Goal: Task Accomplishment & Management: Use online tool/utility

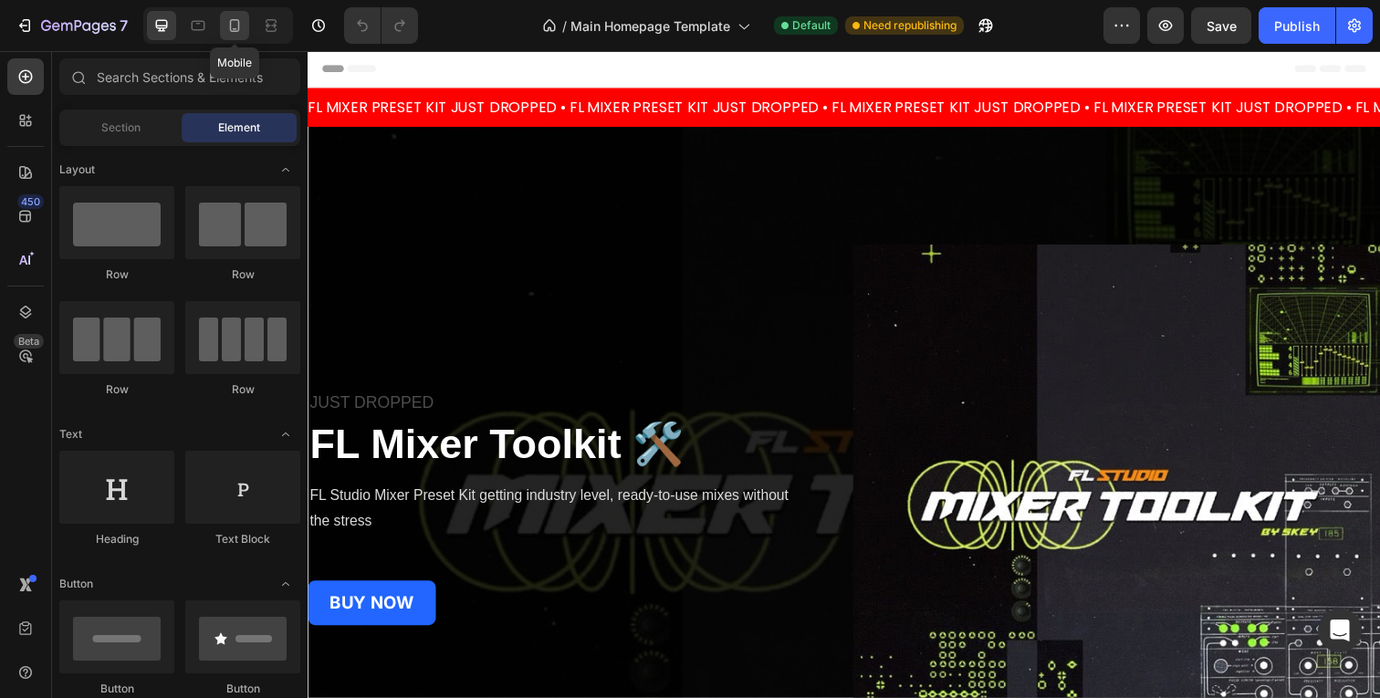
click at [239, 27] on icon at bounding box center [234, 25] width 18 height 18
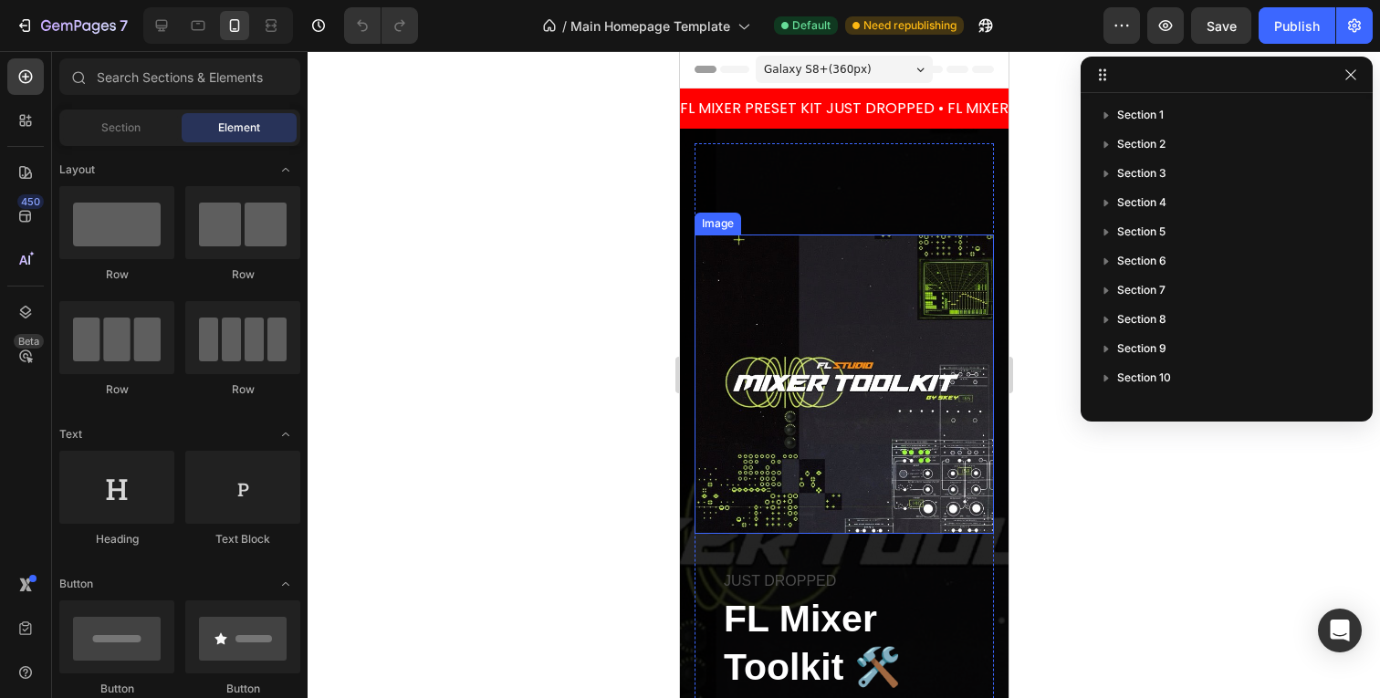
click at [803, 388] on img at bounding box center [843, 384] width 299 height 299
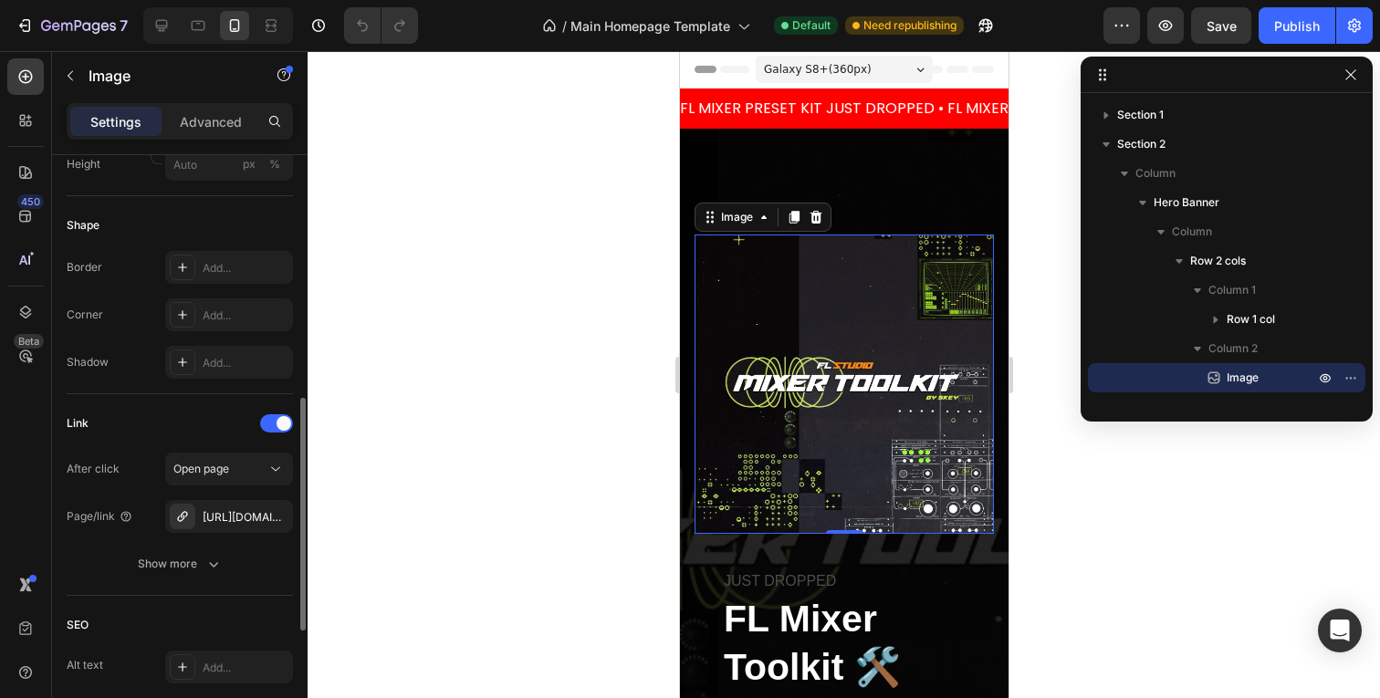
scroll to position [600, 0]
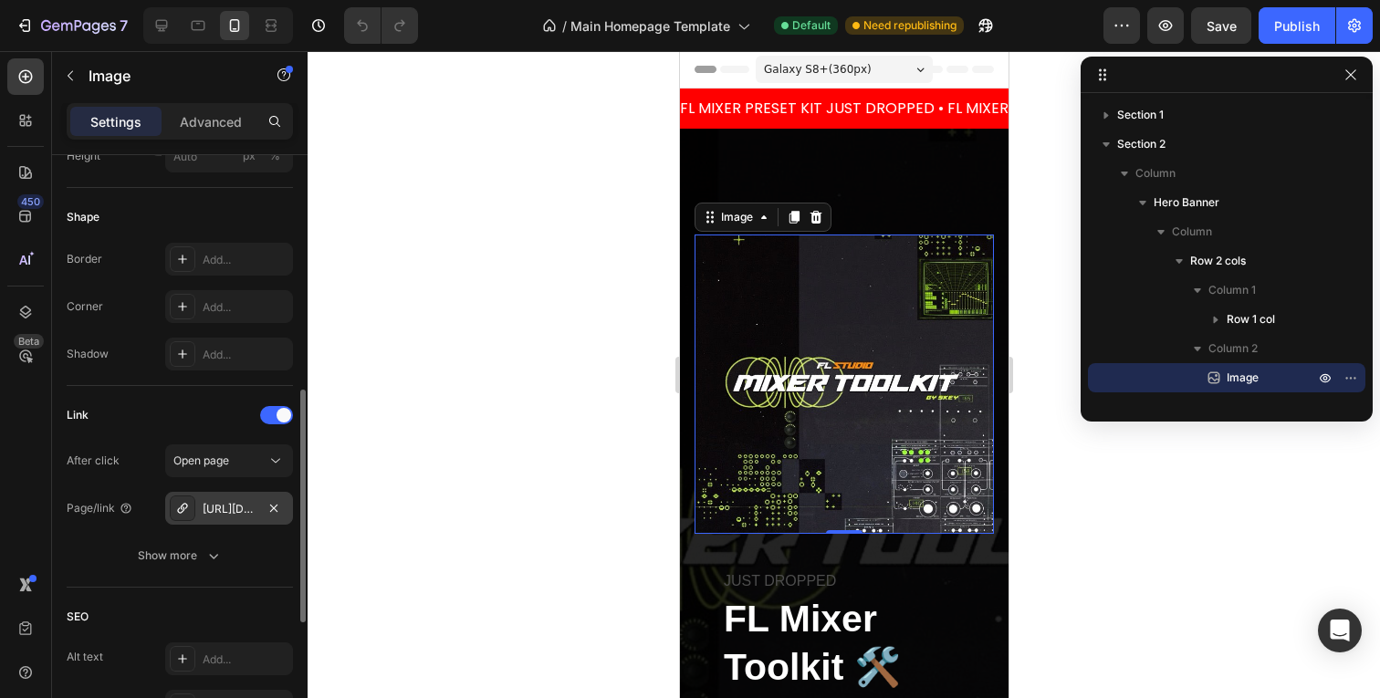
click at [233, 510] on div "[URL][DOMAIN_NAME]" at bounding box center [229, 509] width 53 height 16
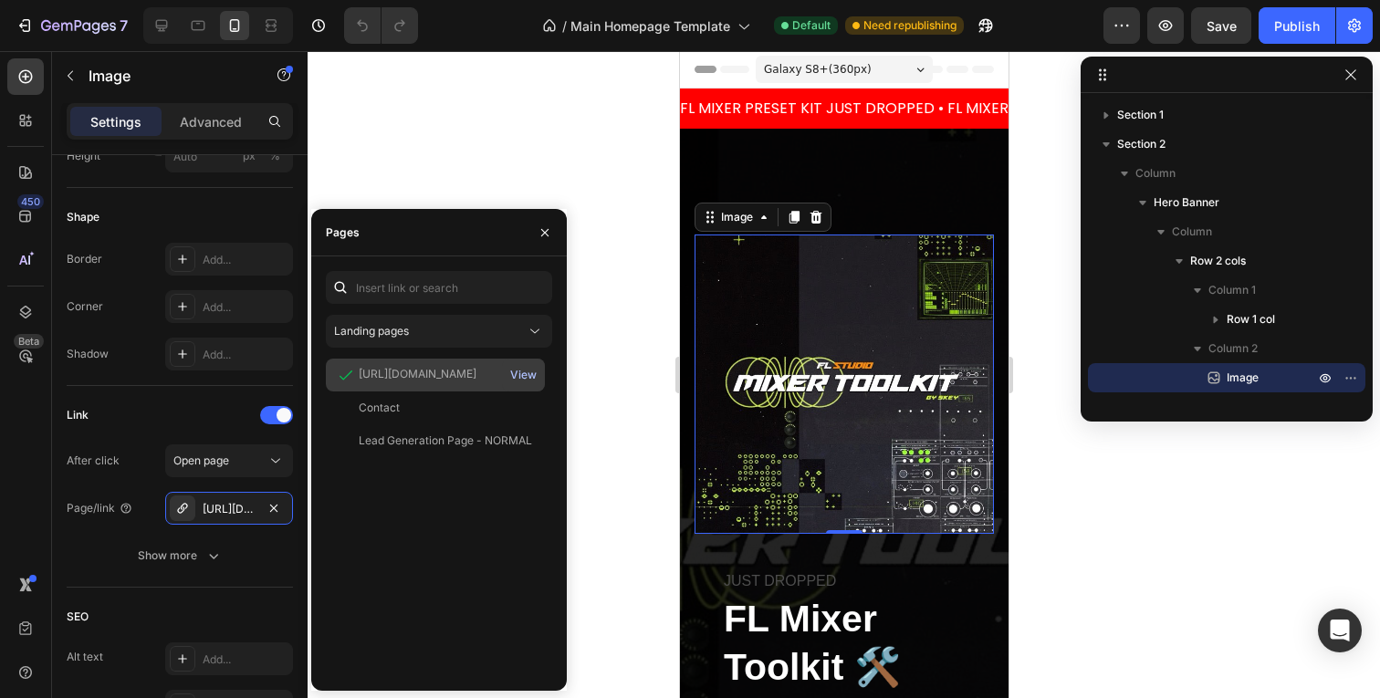
click at [527, 376] on div "View" at bounding box center [523, 375] width 26 height 16
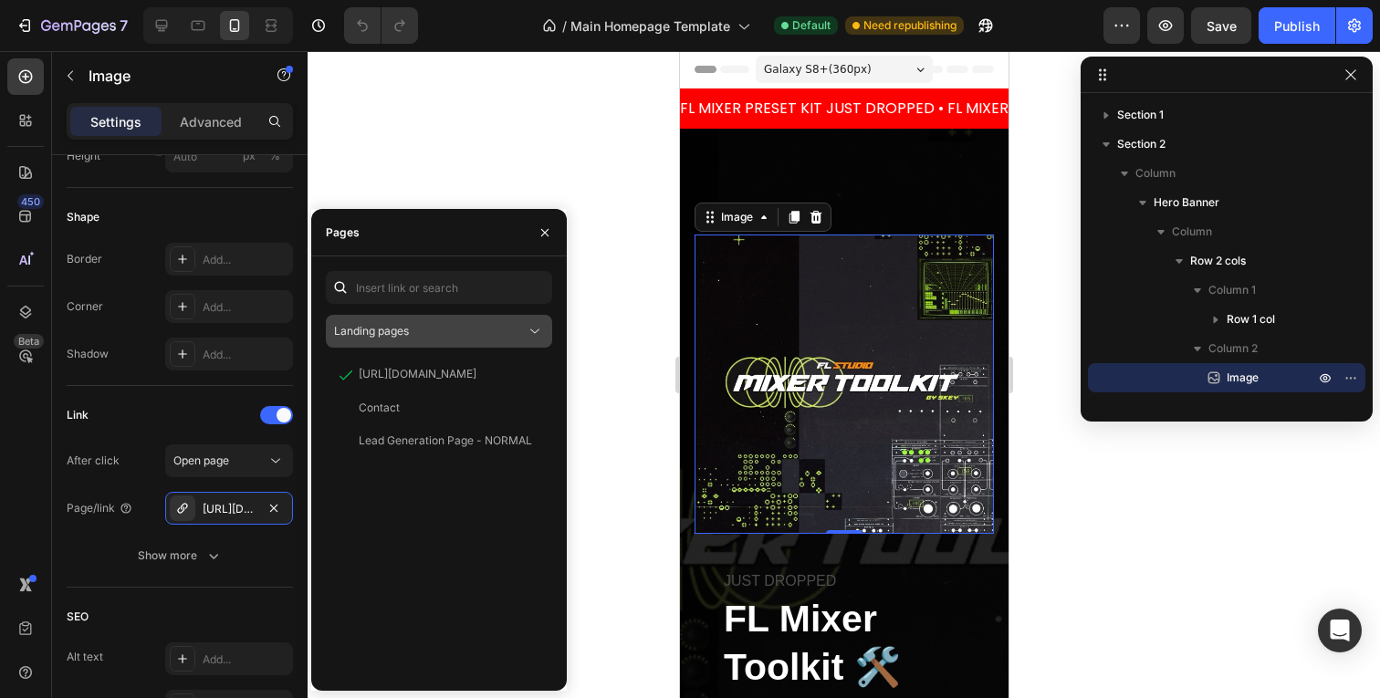
click at [516, 327] on div "Landing pages" at bounding box center [430, 331] width 192 height 16
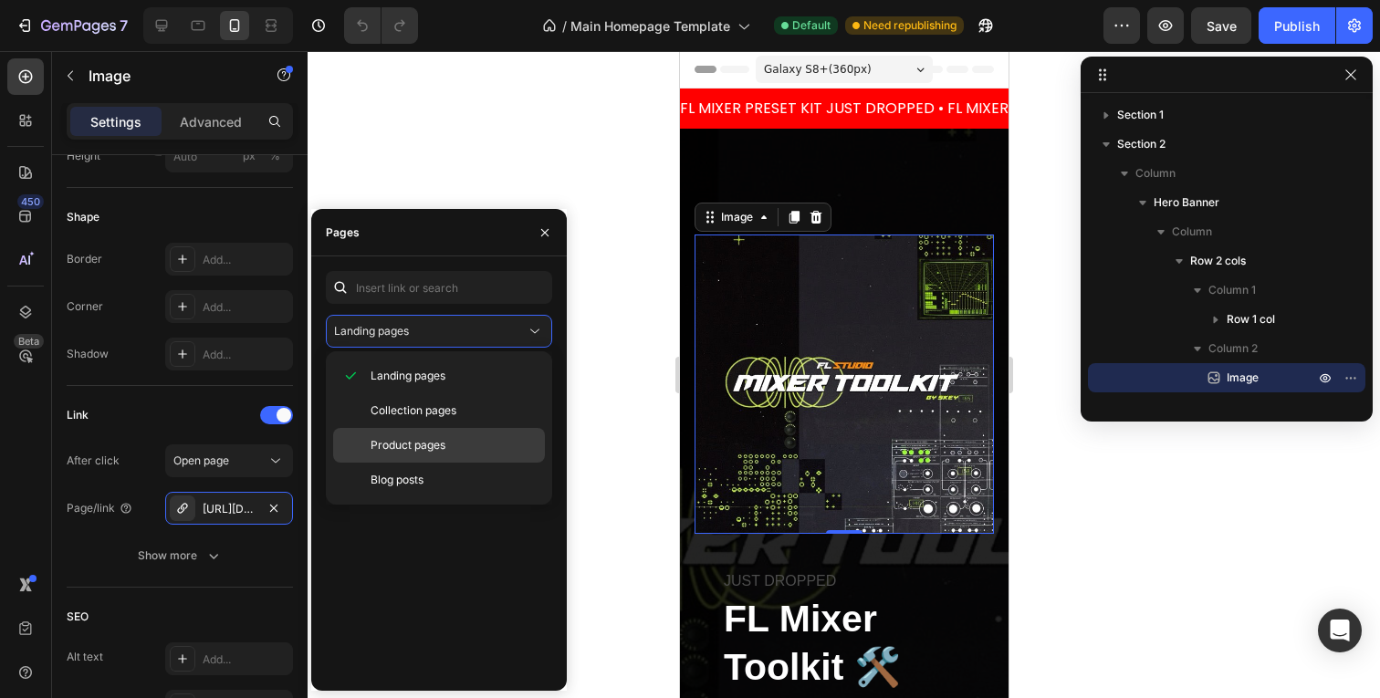
click at [443, 443] on span "Product pages" at bounding box center [408, 445] width 75 height 16
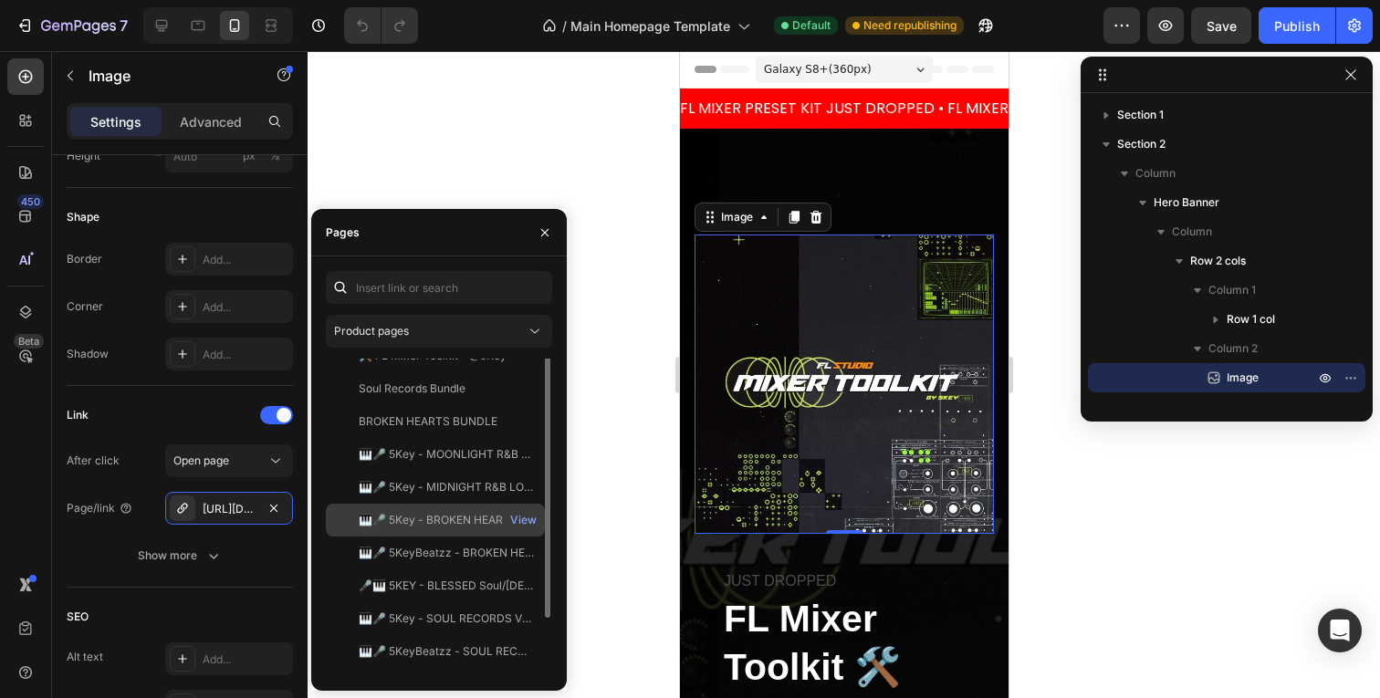
scroll to position [0, 0]
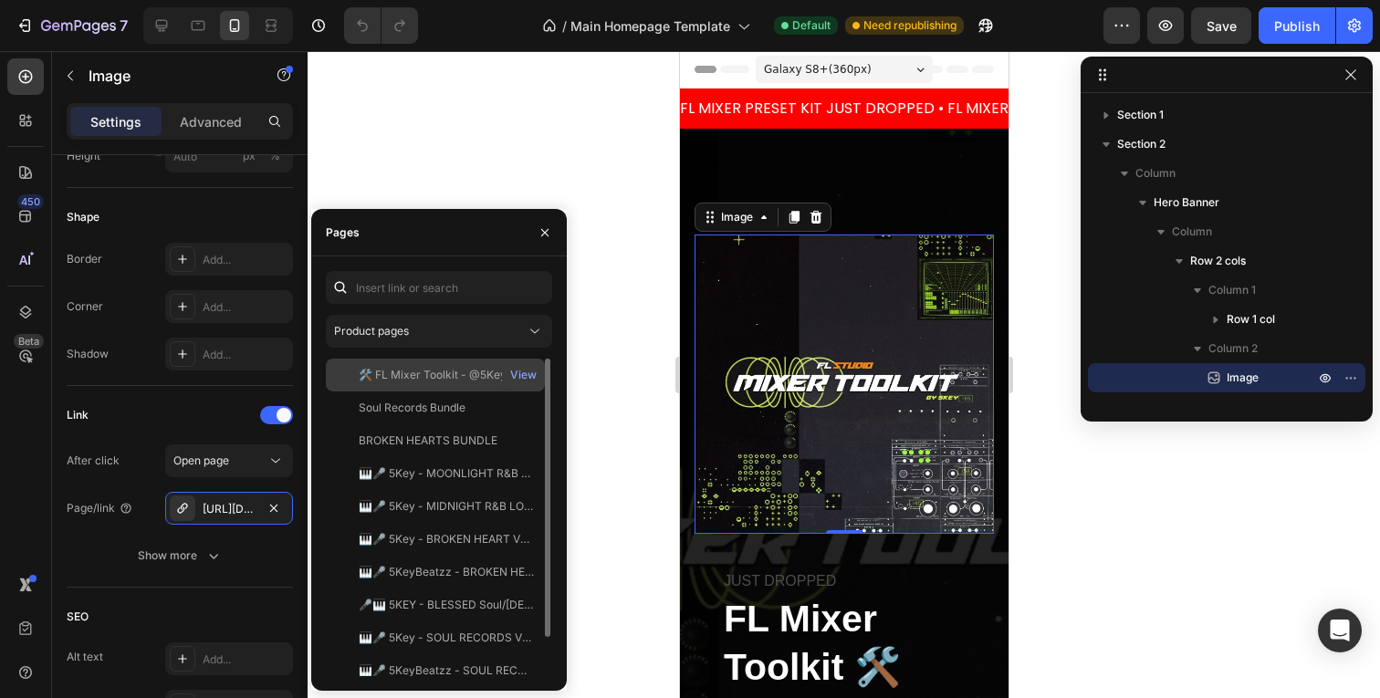
click at [460, 385] on div "🛠️ FL Mixer Toolkit - @5Key View" at bounding box center [435, 375] width 219 height 33
click at [447, 373] on div "🛠️ FL Mixer Toolkit - @5Key" at bounding box center [433, 374] width 148 height 16
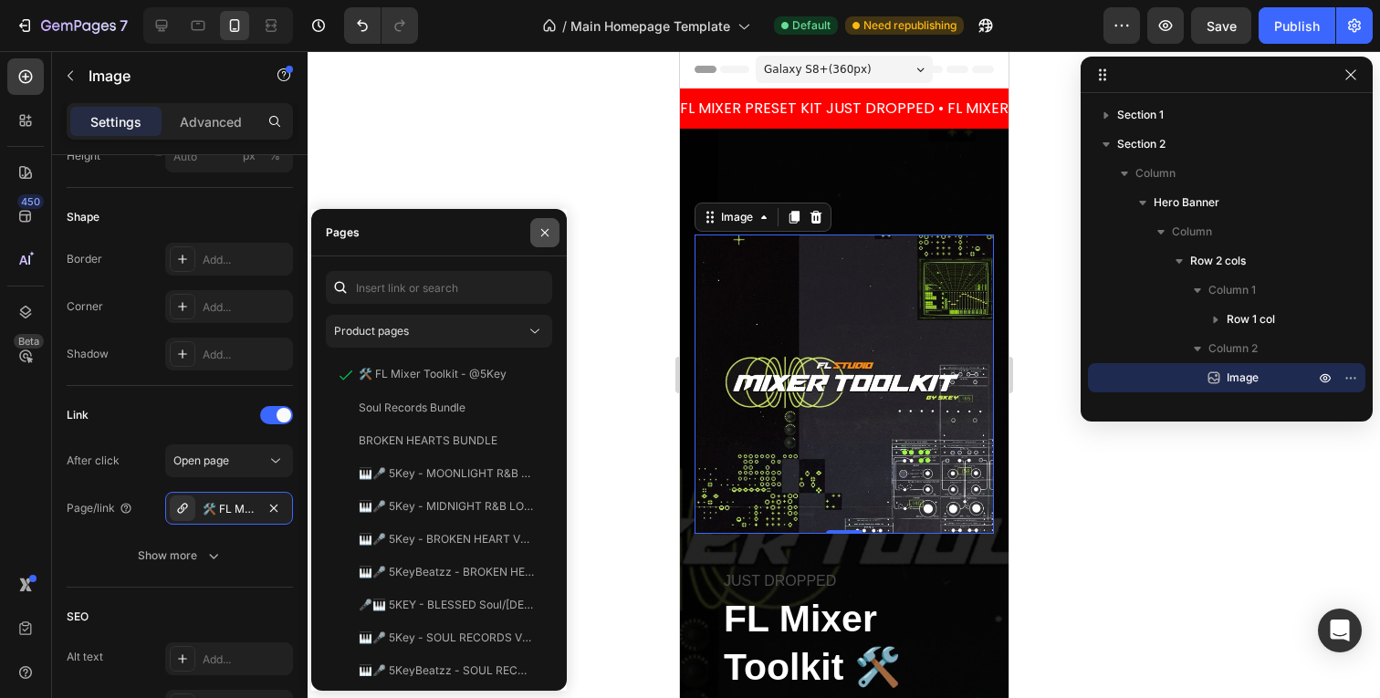
click at [546, 235] on icon "button" at bounding box center [545, 232] width 15 height 15
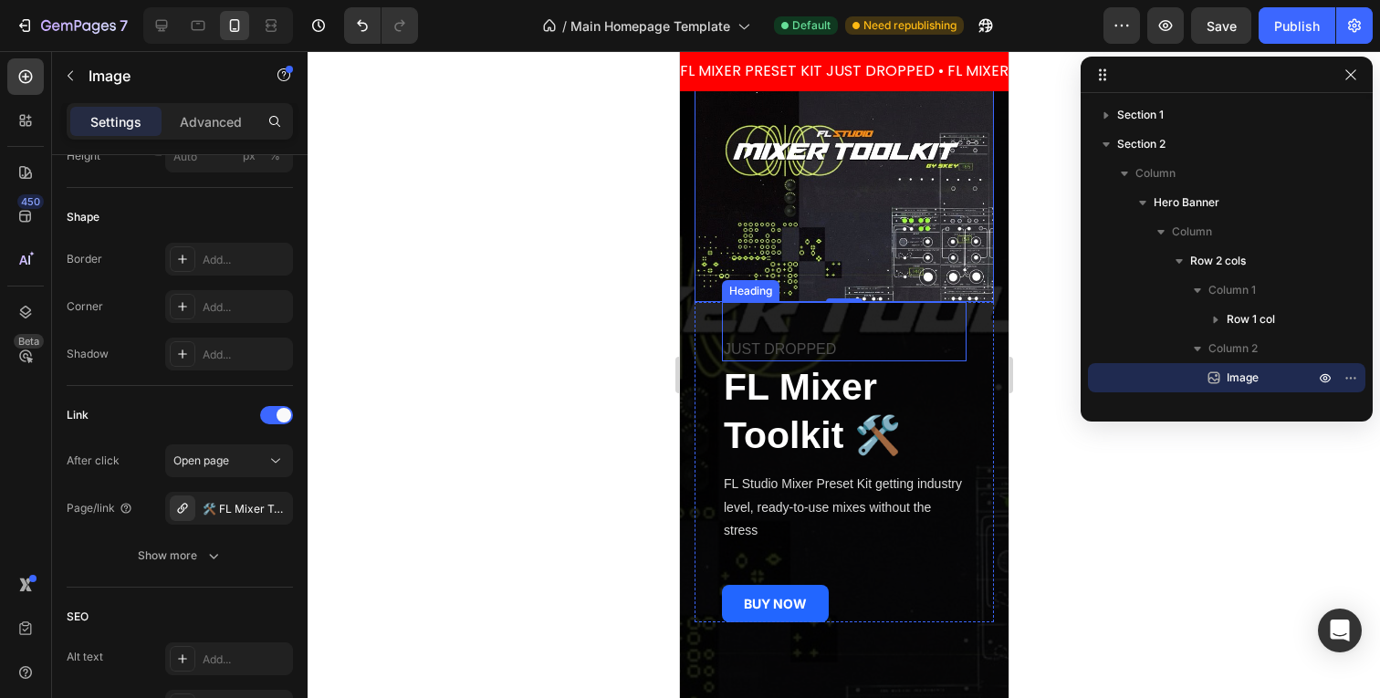
scroll to position [251, 0]
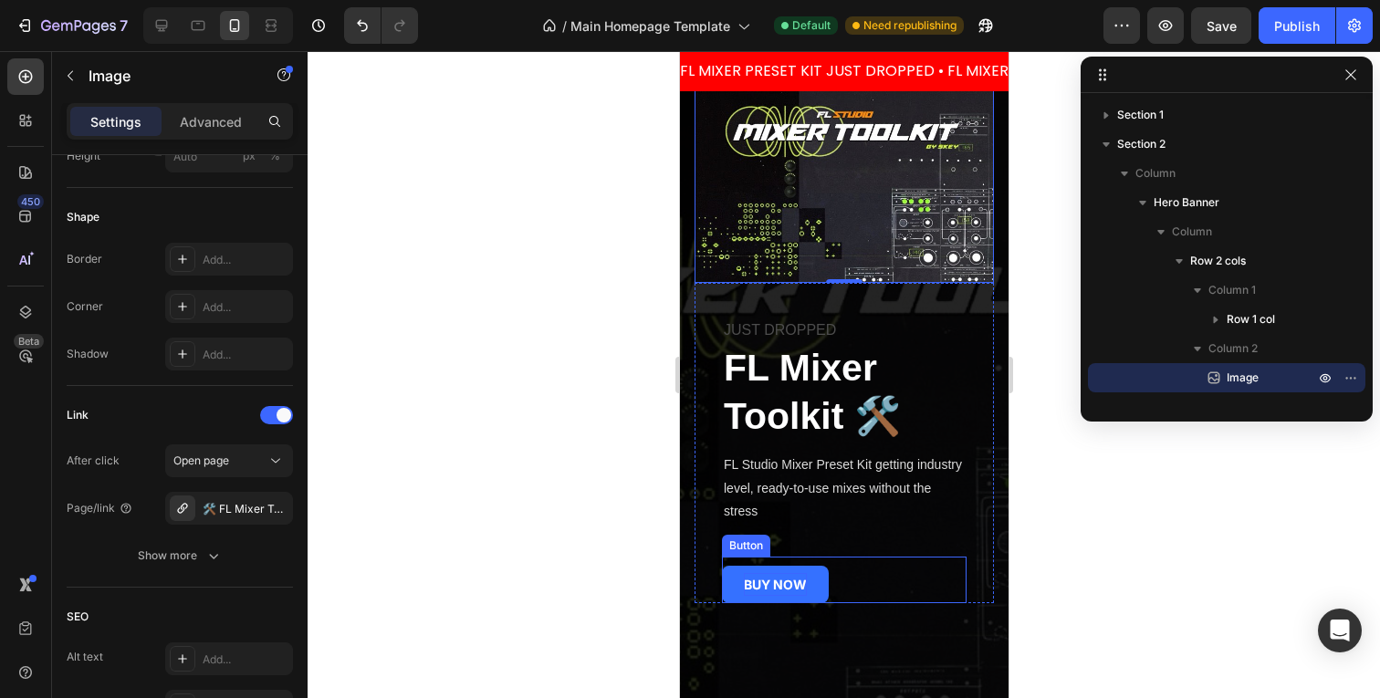
click at [768, 589] on strong "BUY NOW" at bounding box center [774, 585] width 63 height 16
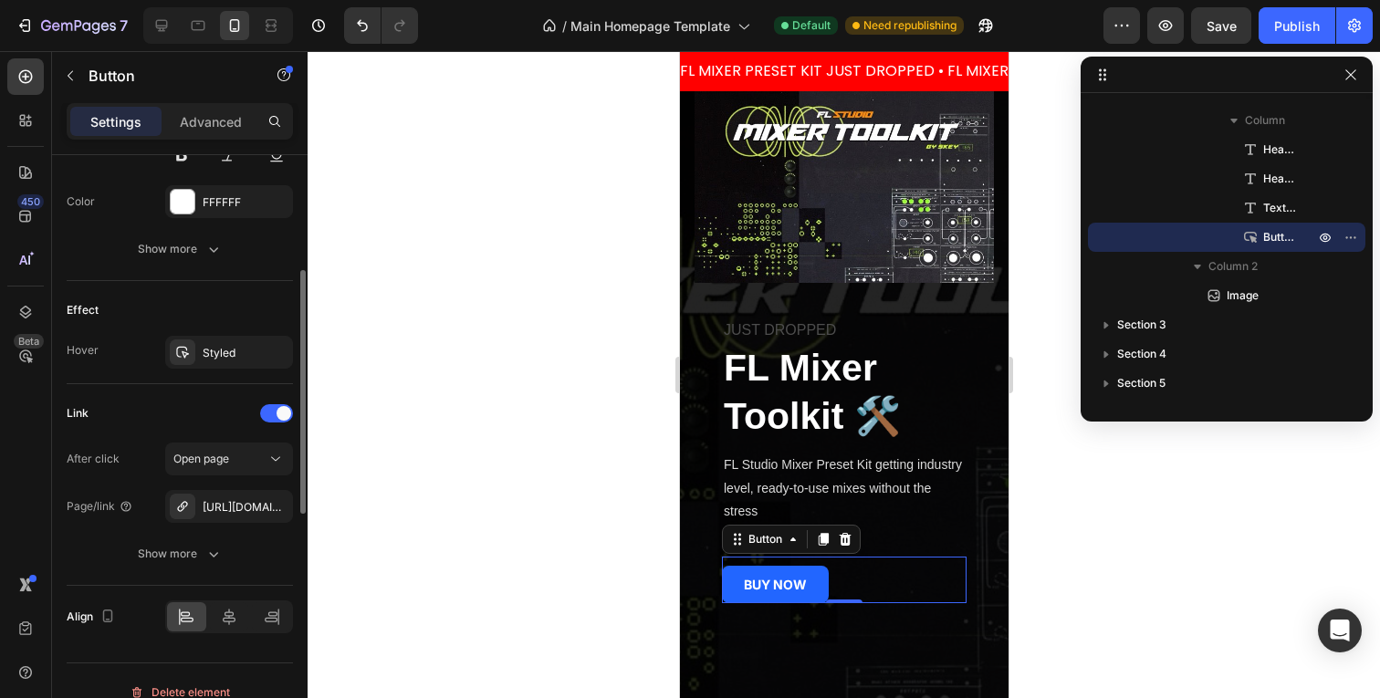
scroll to position [856, 0]
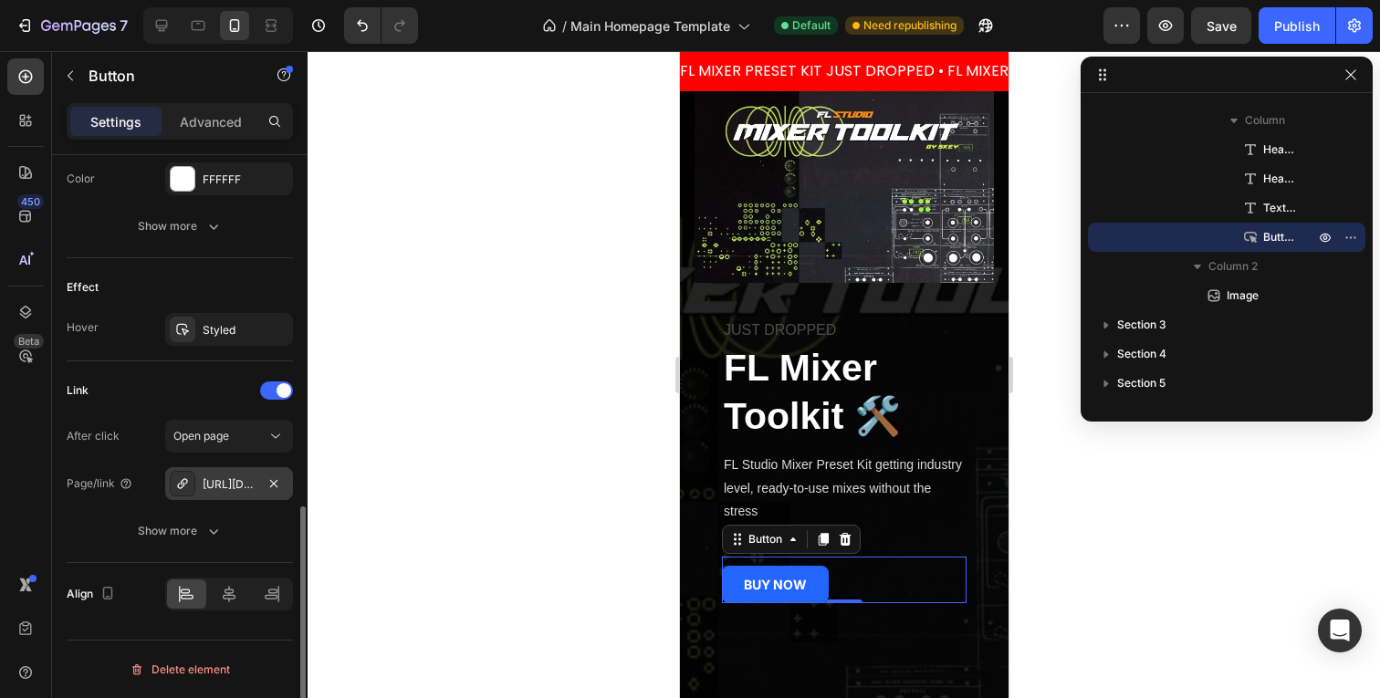
click at [247, 487] on div "[URL][DOMAIN_NAME]" at bounding box center [229, 484] width 53 height 16
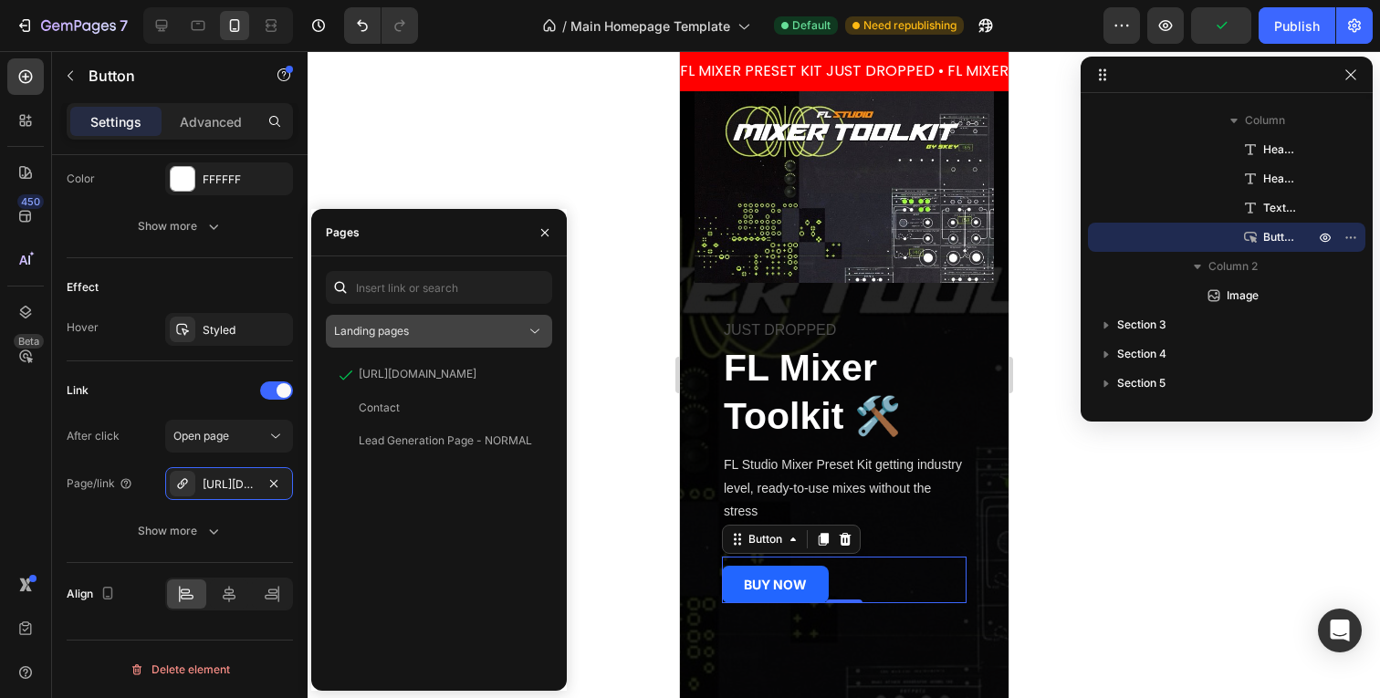
click at [529, 326] on icon at bounding box center [535, 331] width 18 height 18
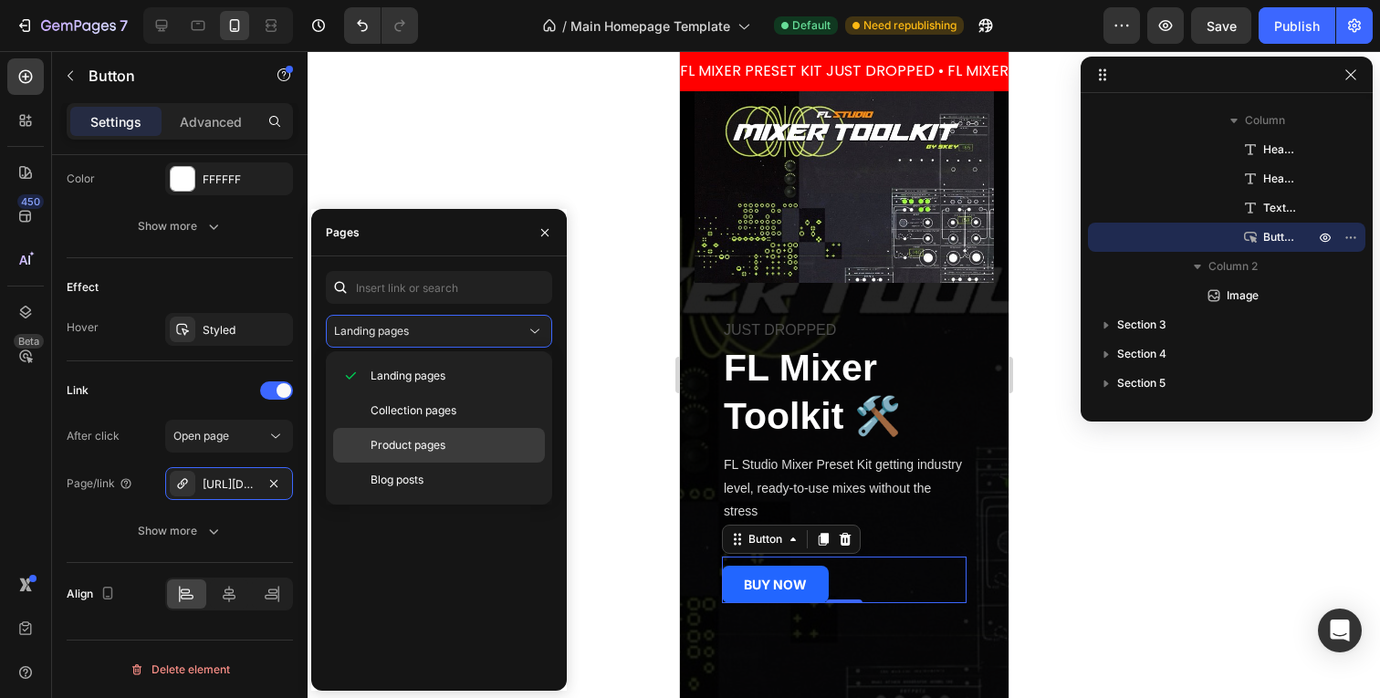
click at [428, 451] on span "Product pages" at bounding box center [408, 445] width 75 height 16
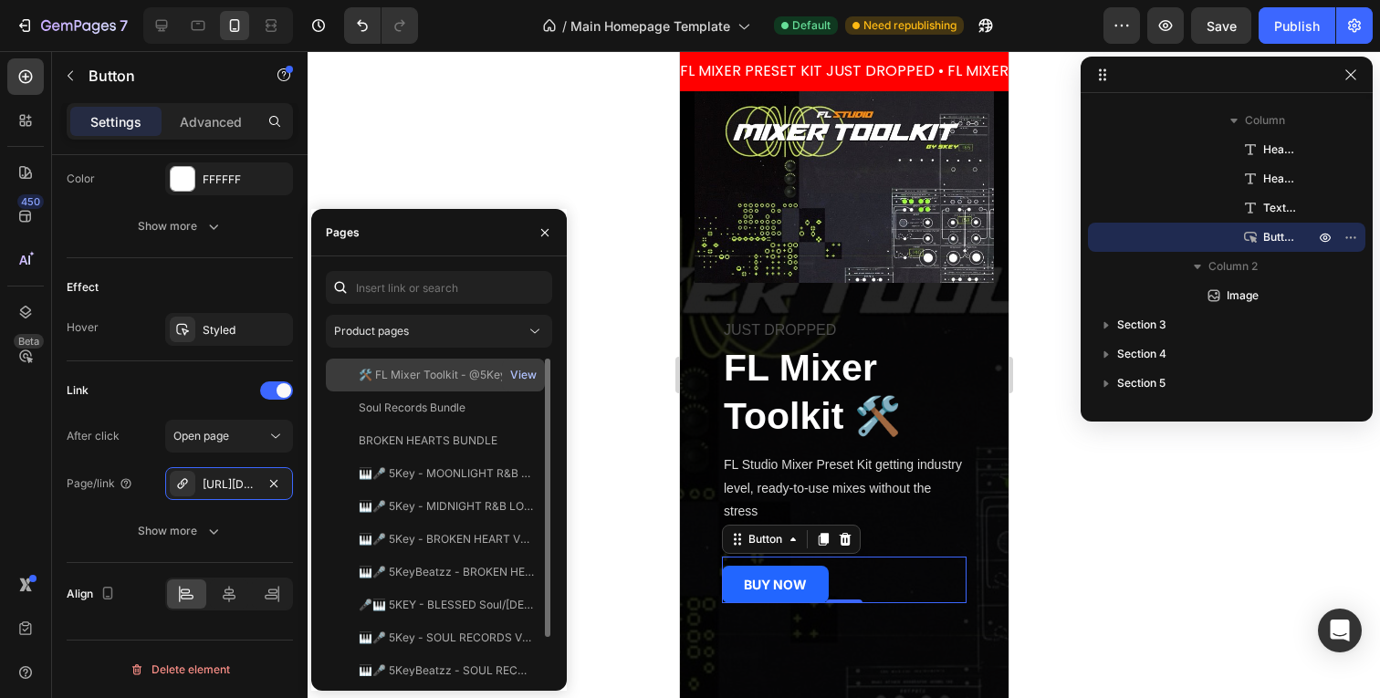
click at [524, 372] on div "View" at bounding box center [523, 375] width 26 height 16
click at [437, 368] on div "🛠️ FL Mixer Toolkit - @5Key" at bounding box center [433, 375] width 148 height 16
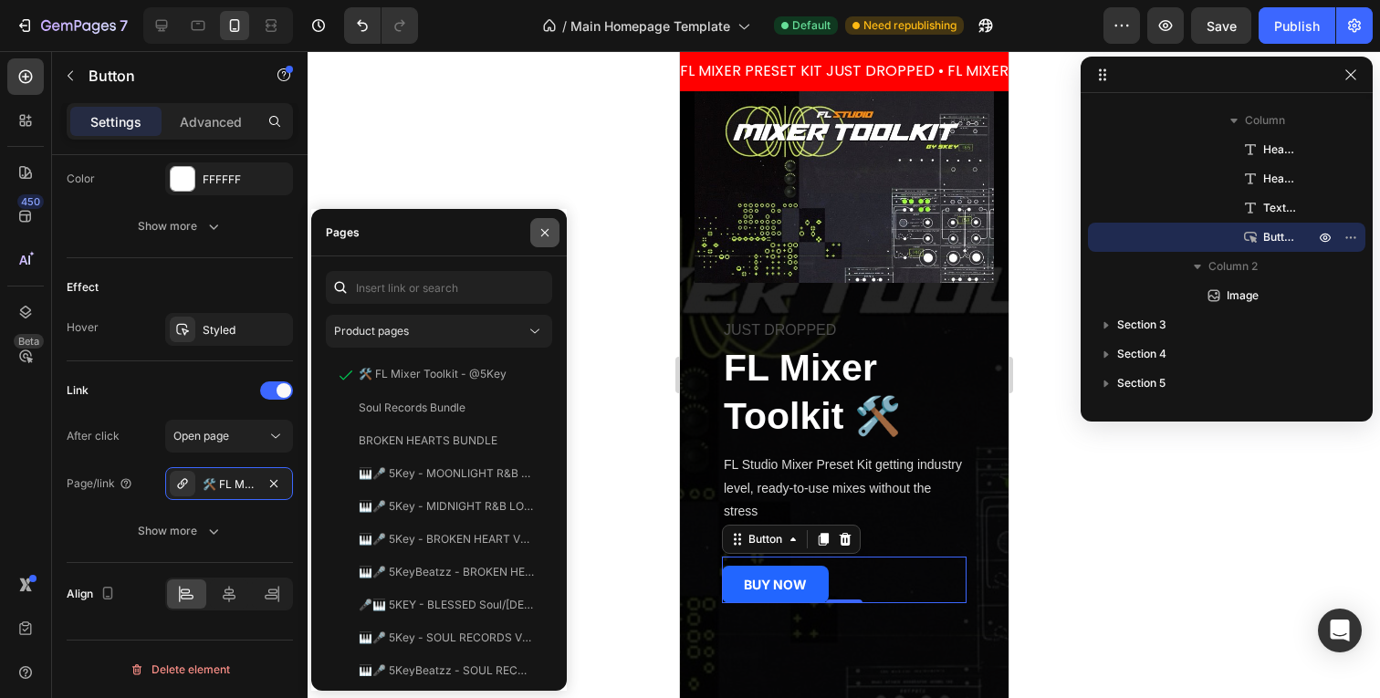
click at [549, 234] on icon "button" at bounding box center [545, 232] width 15 height 15
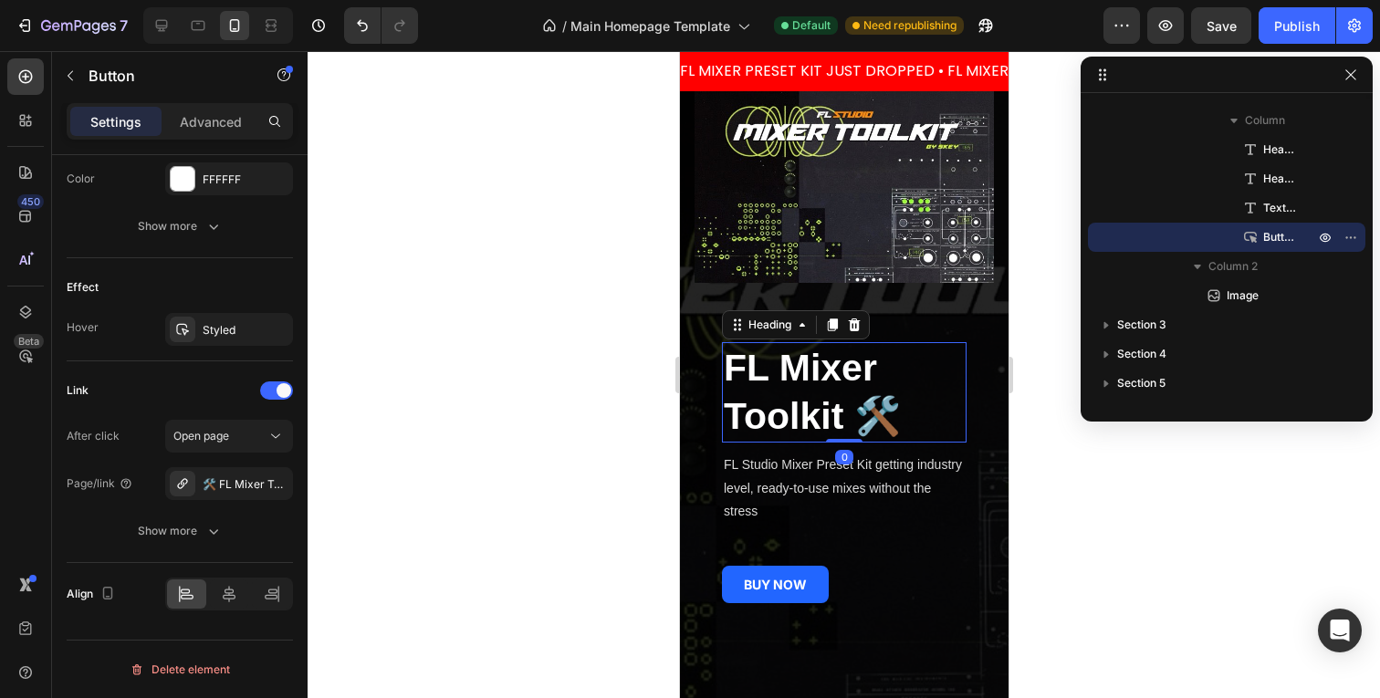
click at [799, 407] on strong "FL Mixer Toolkit 🛠️" at bounding box center [811, 392] width 177 height 90
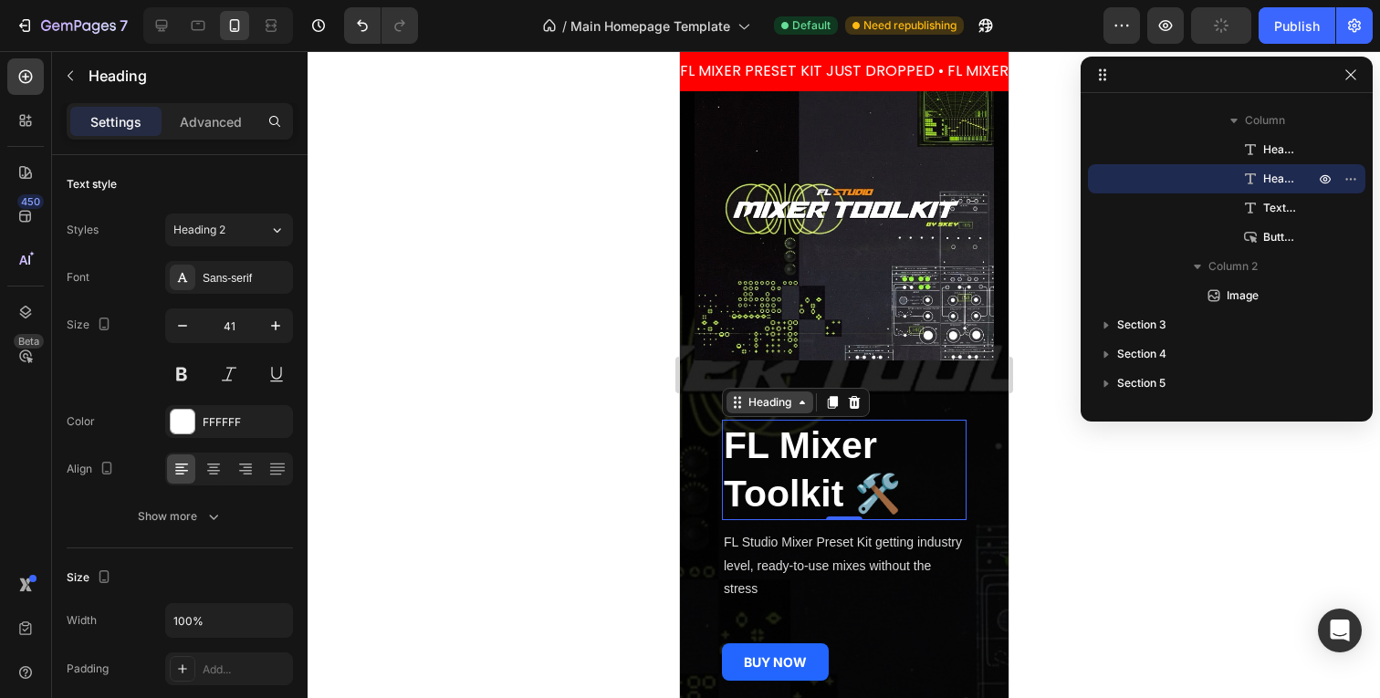
scroll to position [0, 0]
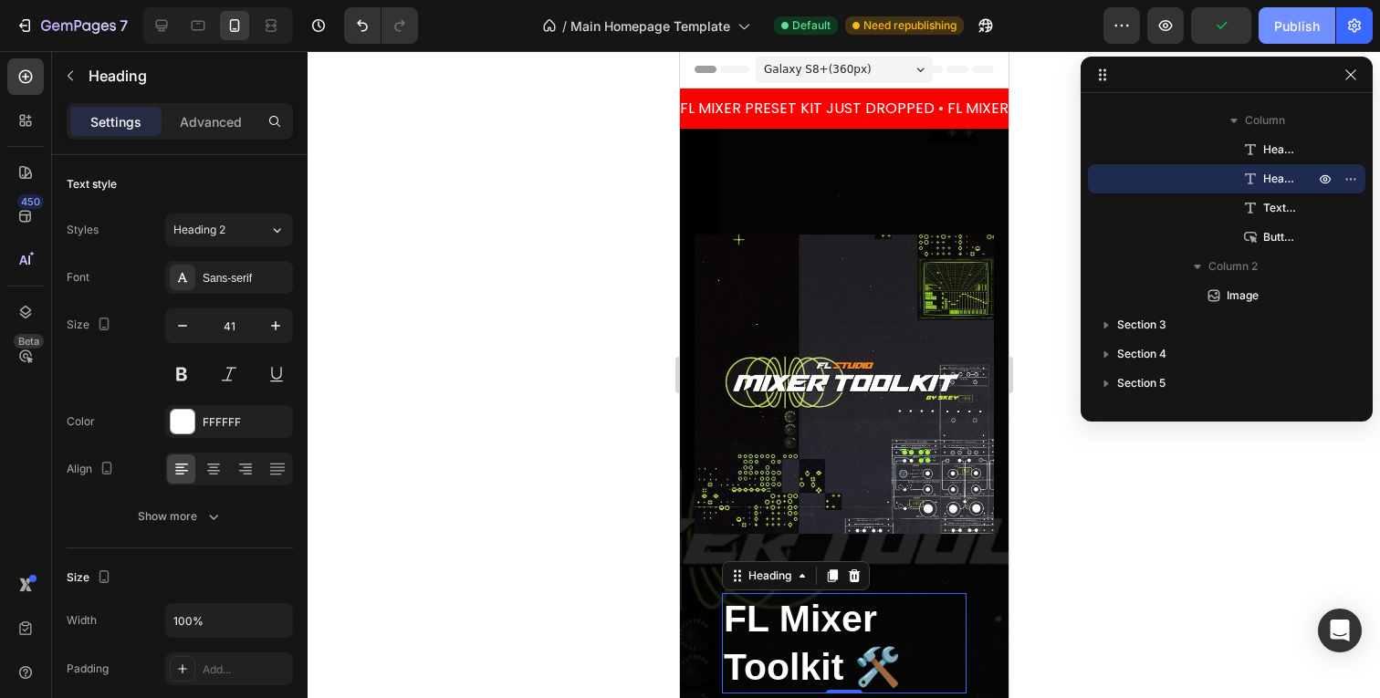
click at [1302, 23] on div "Publish" at bounding box center [1297, 25] width 46 height 19
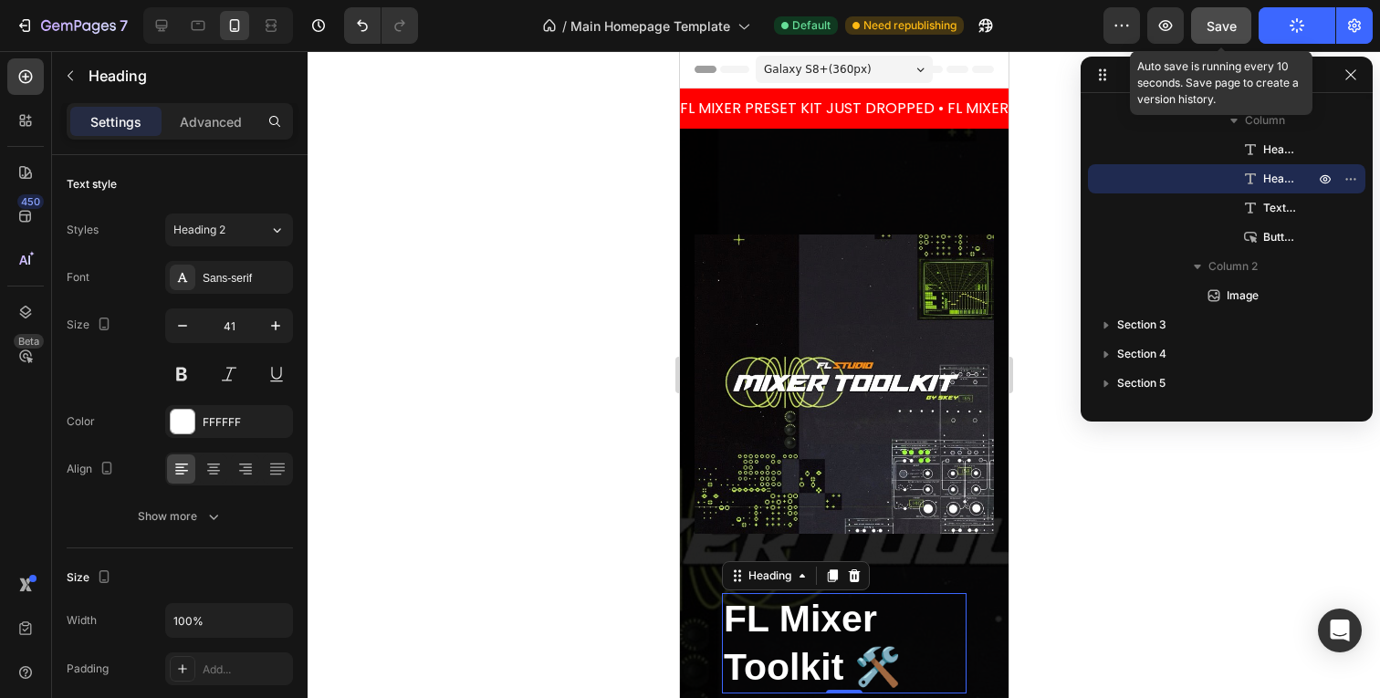
click at [1227, 24] on span "Save" at bounding box center [1222, 26] width 30 height 16
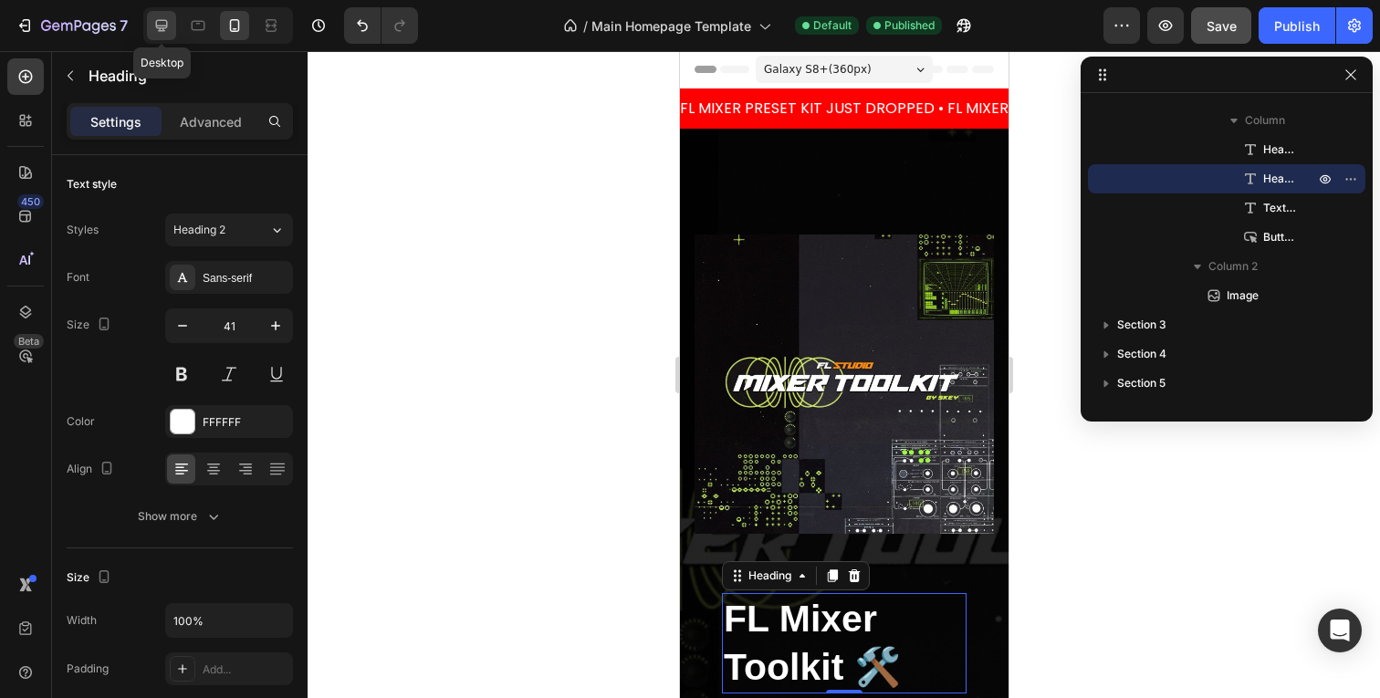
click at [157, 33] on icon at bounding box center [161, 25] width 18 height 18
type input "46"
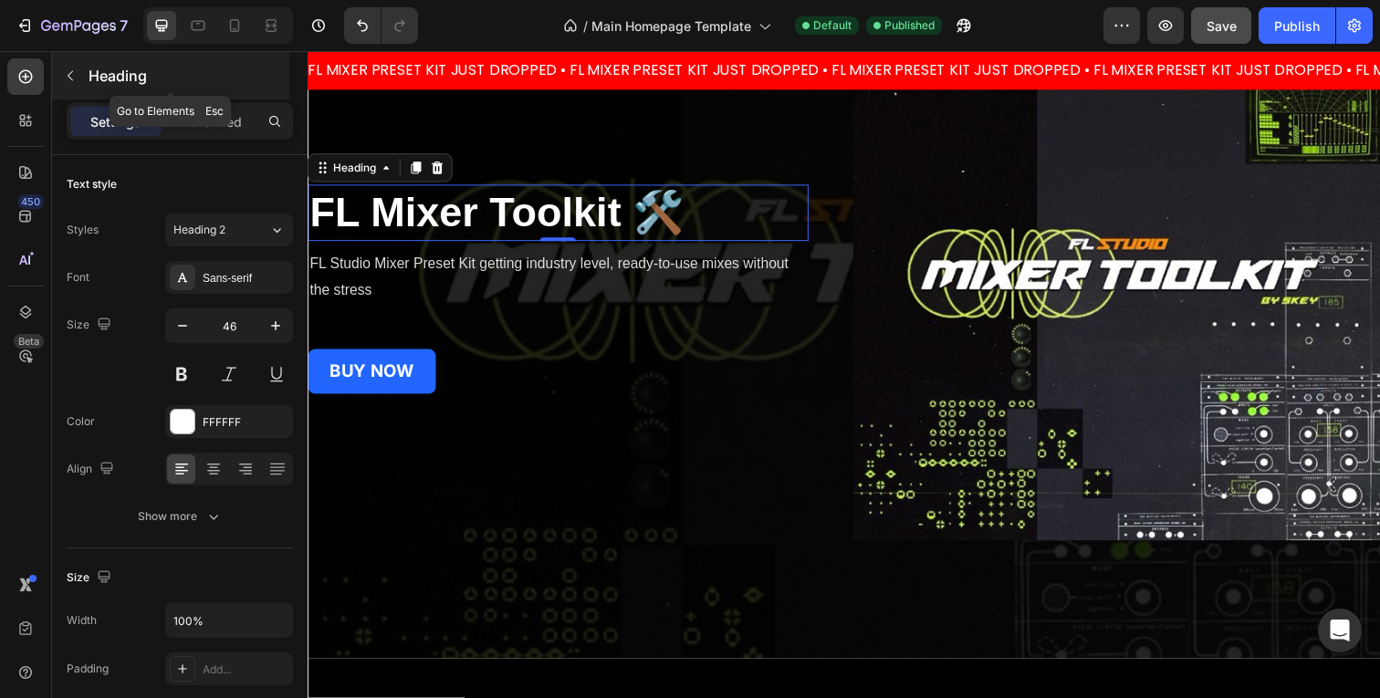
click at [103, 76] on p "Heading" at bounding box center [187, 76] width 197 height 22
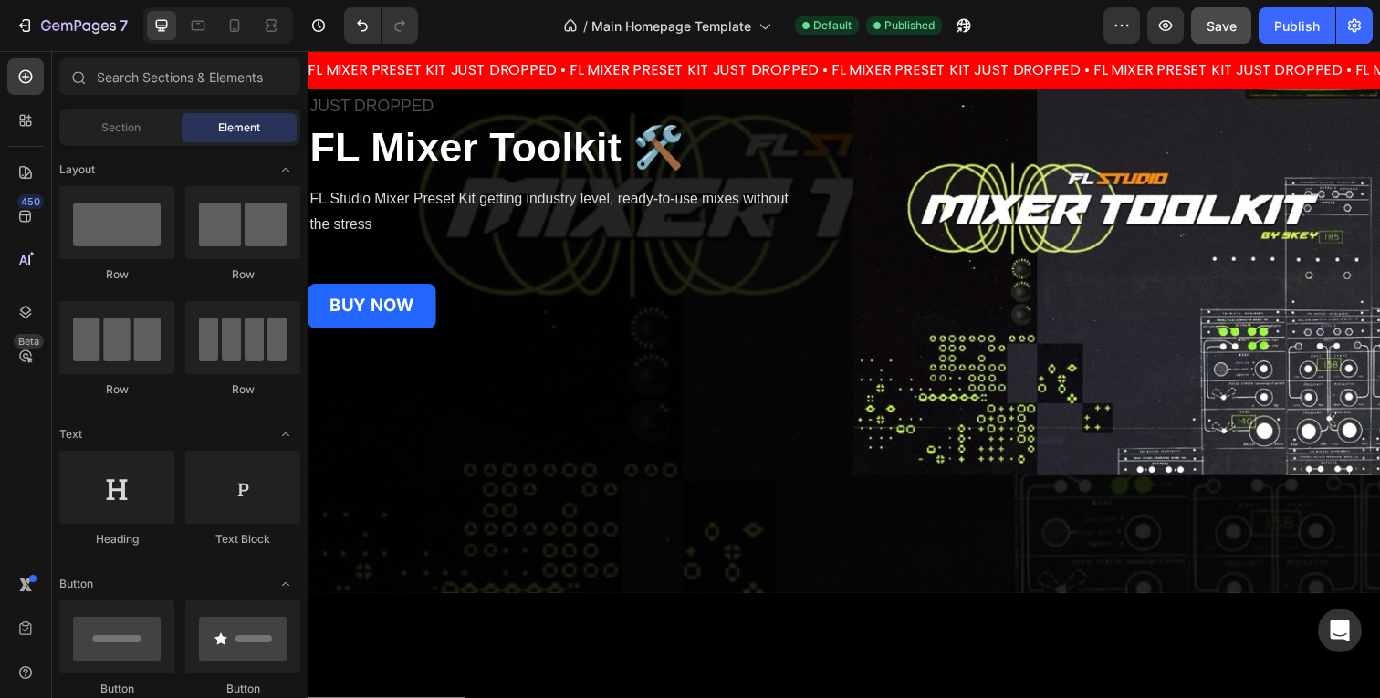
scroll to position [308, 0]
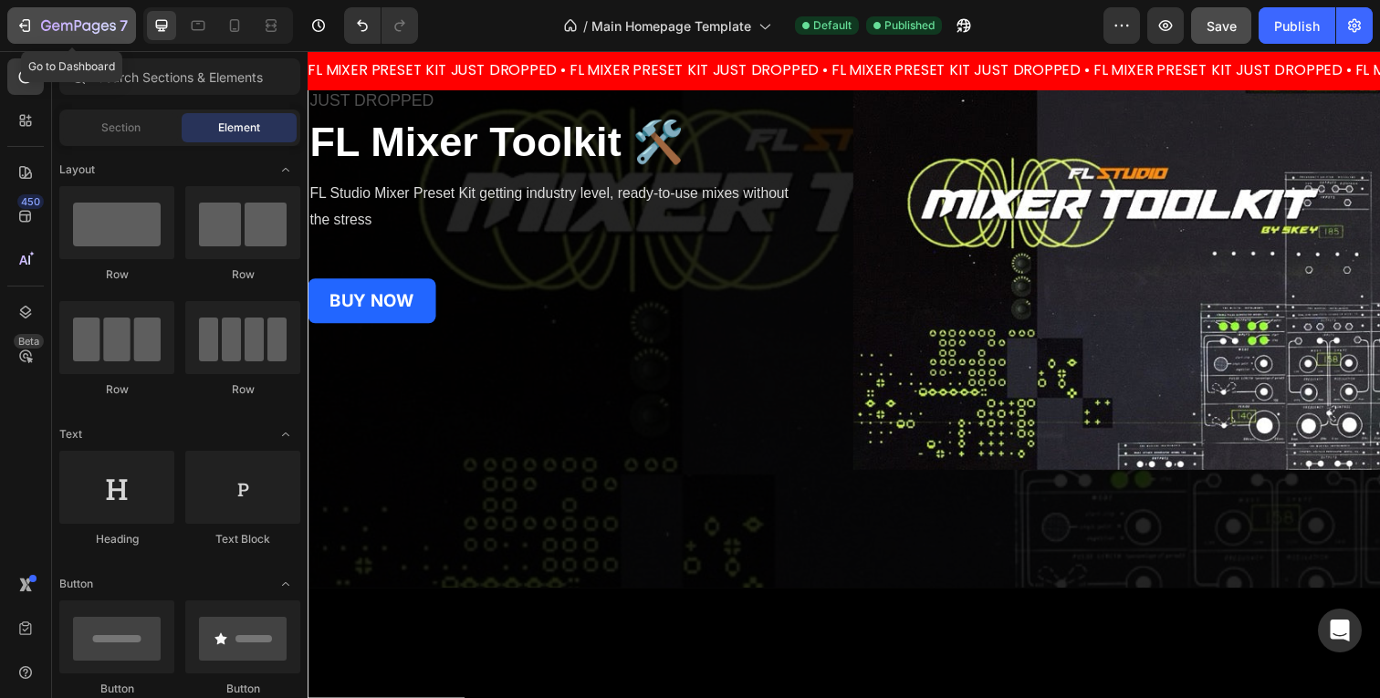
click at [69, 32] on icon "button" at bounding box center [78, 27] width 75 height 16
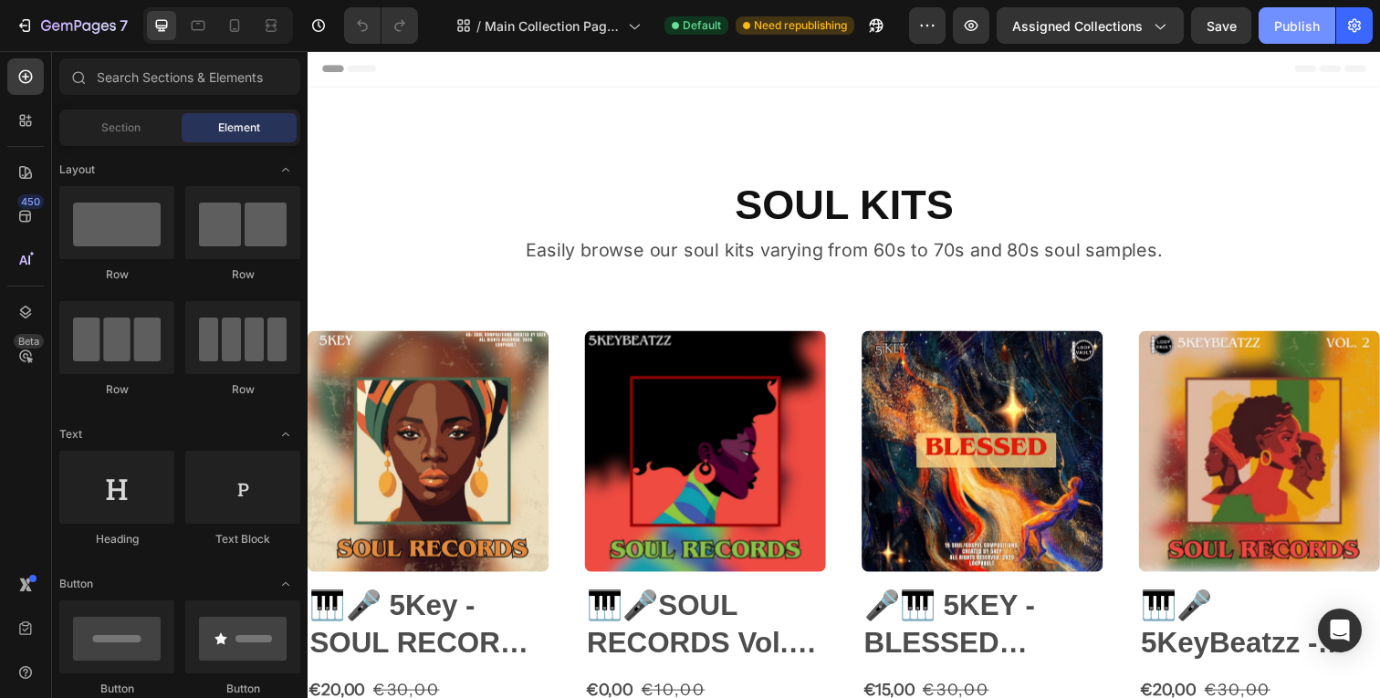
click at [1284, 39] on button "Publish" at bounding box center [1297, 25] width 77 height 37
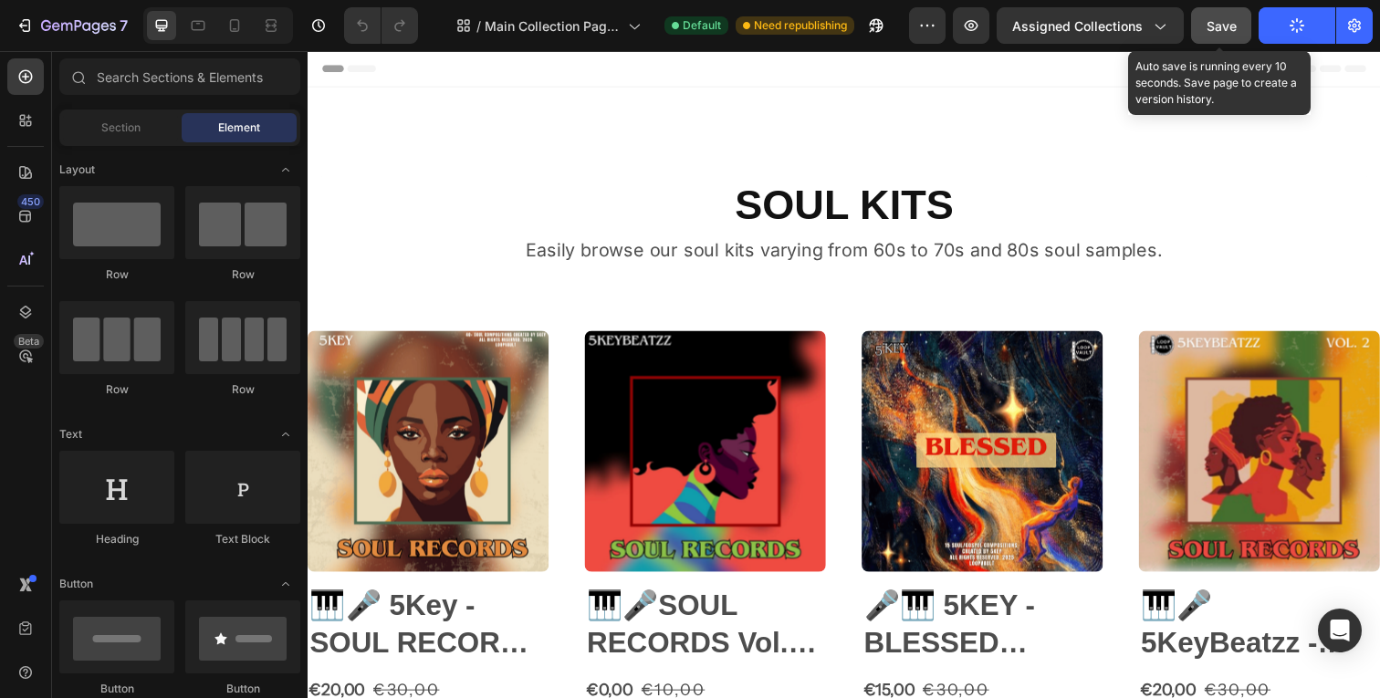
click at [1210, 28] on span "Save" at bounding box center [1222, 26] width 30 height 16
